Goal: Navigation & Orientation: Understand site structure

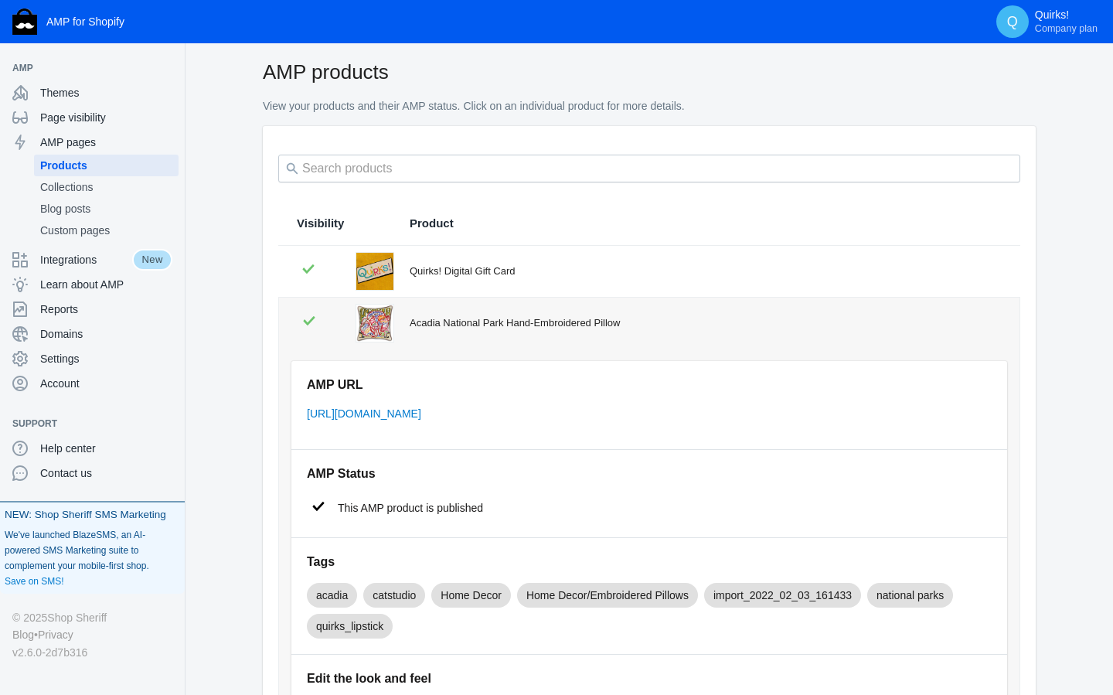
scroll to position [15, 0]
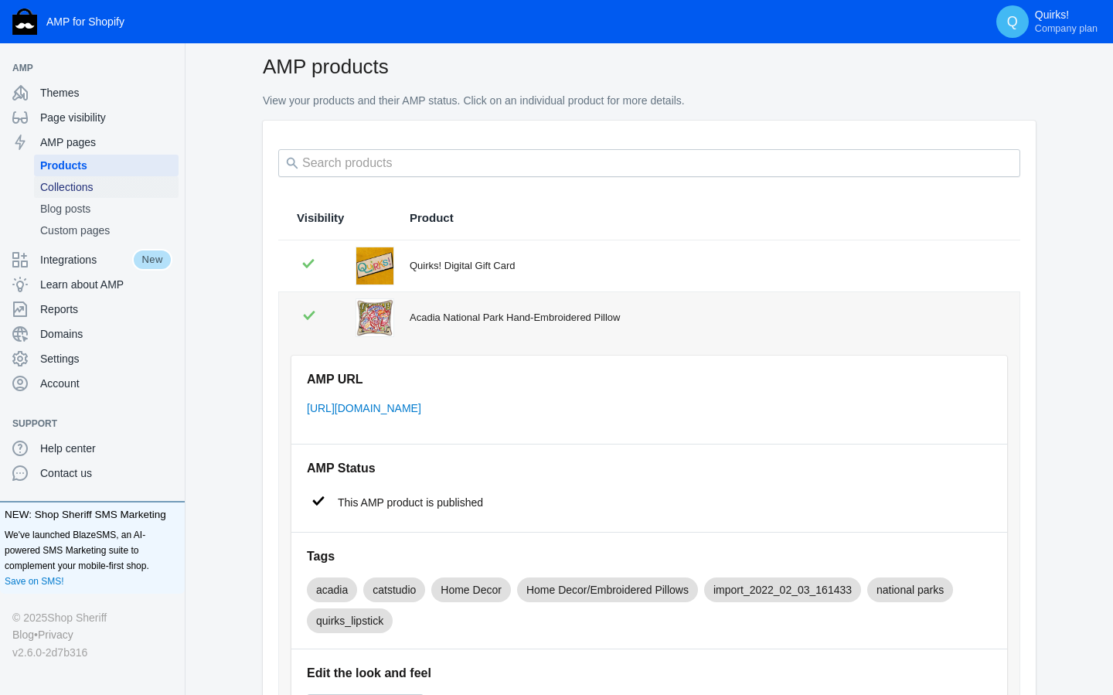
click at [81, 192] on span "Collections" at bounding box center [106, 186] width 132 height 15
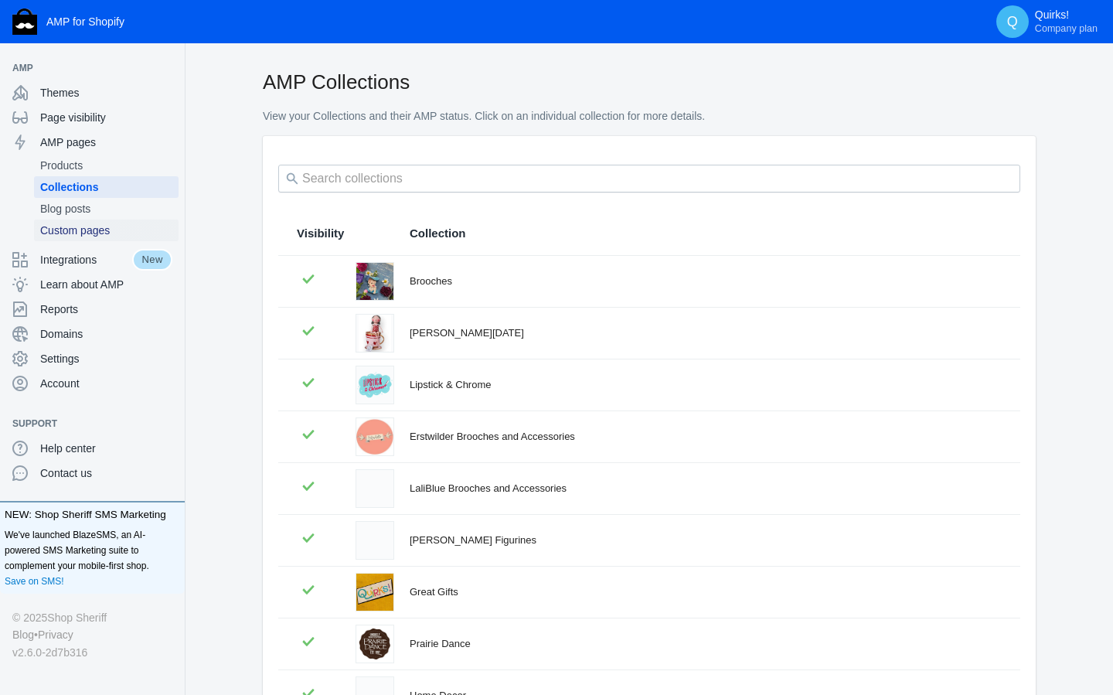
click at [80, 230] on span "Custom pages" at bounding box center [106, 230] width 132 height 15
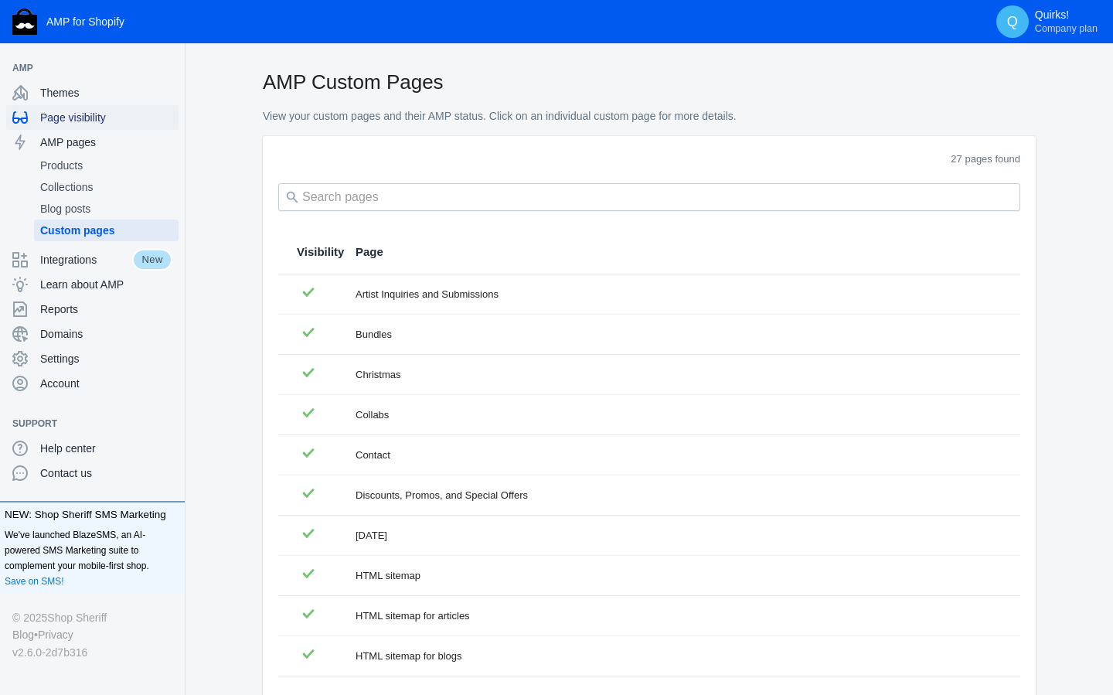
click at [85, 121] on span "Page visibility" at bounding box center [106, 117] width 132 height 15
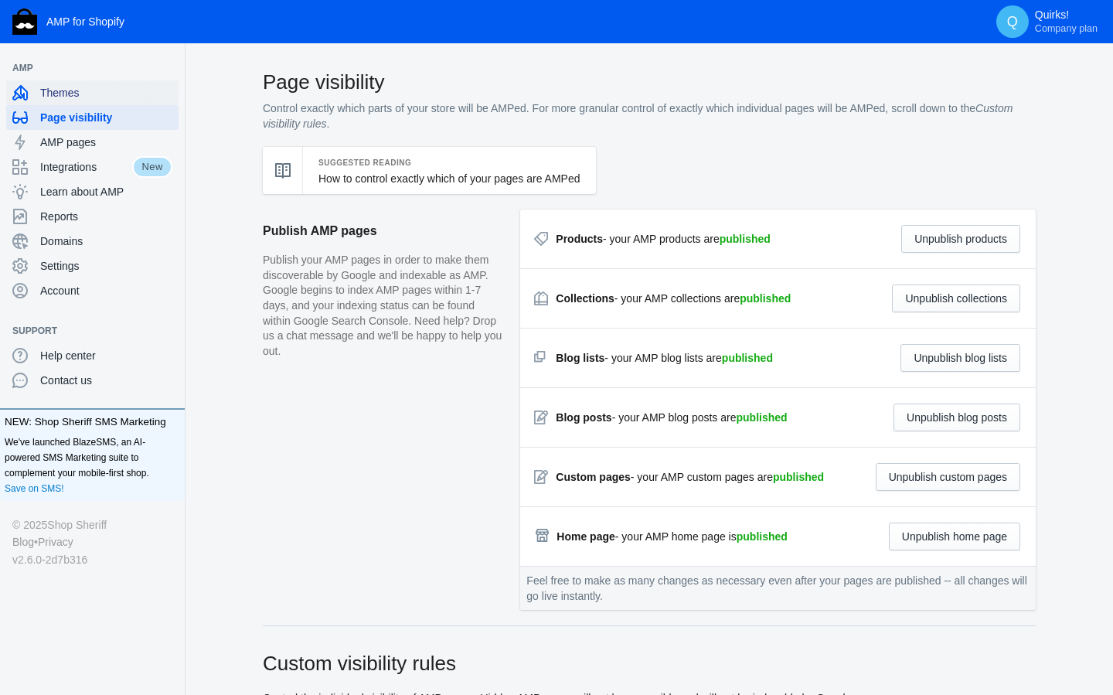
click at [63, 96] on span "Themes" at bounding box center [106, 92] width 132 height 15
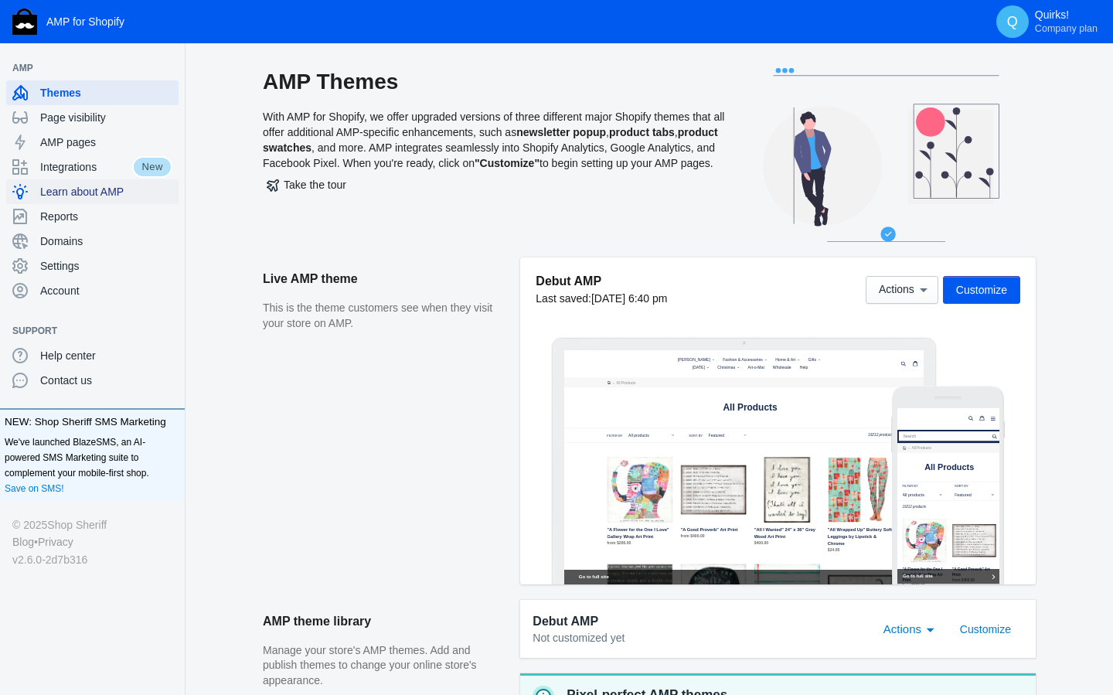
click at [74, 190] on span "Learn about AMP" at bounding box center [106, 191] width 132 height 15
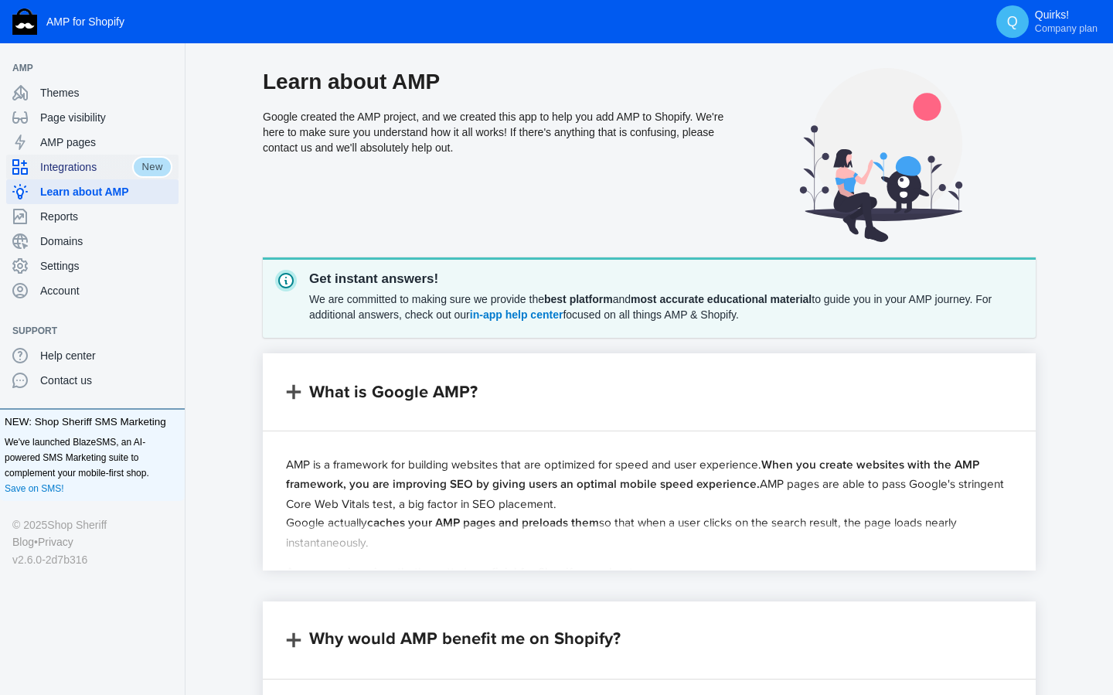
click at [71, 168] on span "Integrations" at bounding box center [86, 166] width 92 height 15
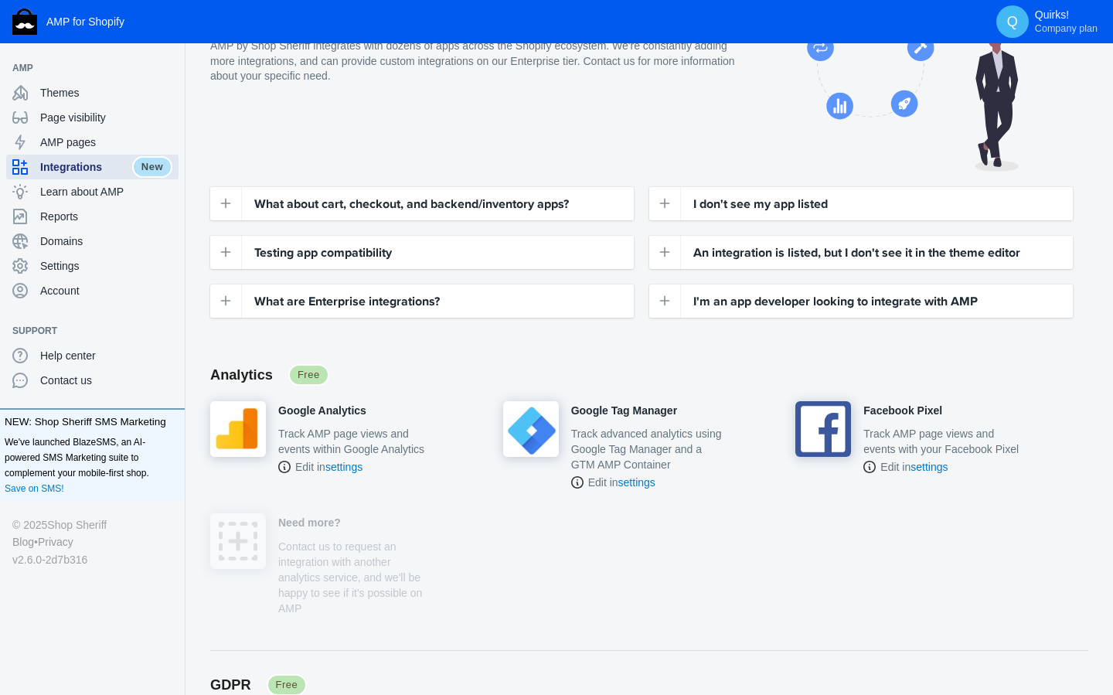
scroll to position [84, 0]
